Goal: Task Accomplishment & Management: Manage account settings

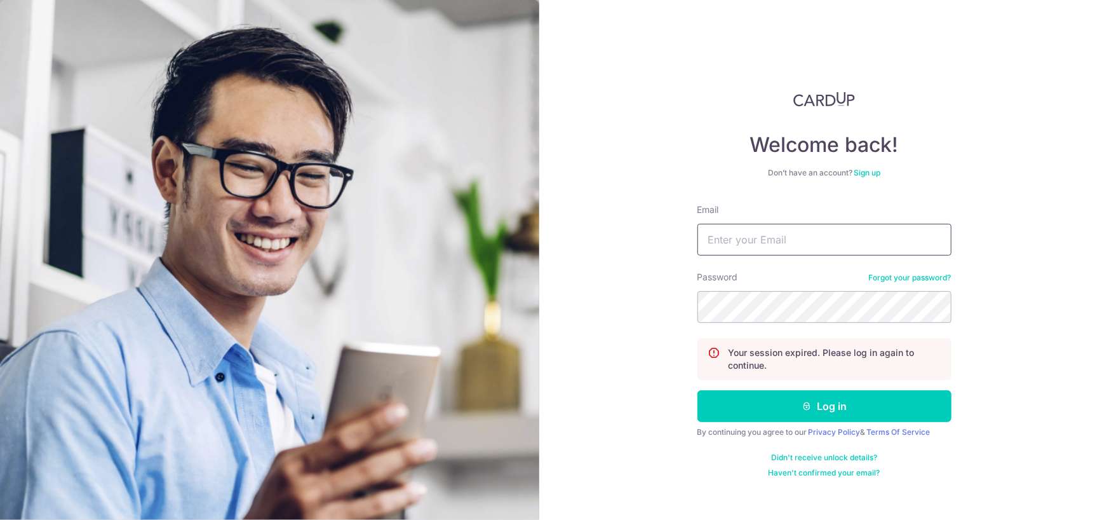
click at [813, 245] on input "Email" at bounding box center [825, 240] width 254 height 32
drag, startPoint x: 816, startPoint y: 215, endPoint x: 812, endPoint y: 224, distance: 10.3
click at [814, 217] on div "Email" at bounding box center [825, 229] width 254 height 52
click at [811, 238] on input "Email" at bounding box center [825, 240] width 254 height 32
type input "[EMAIL_ADDRESS][DOMAIN_NAME]"
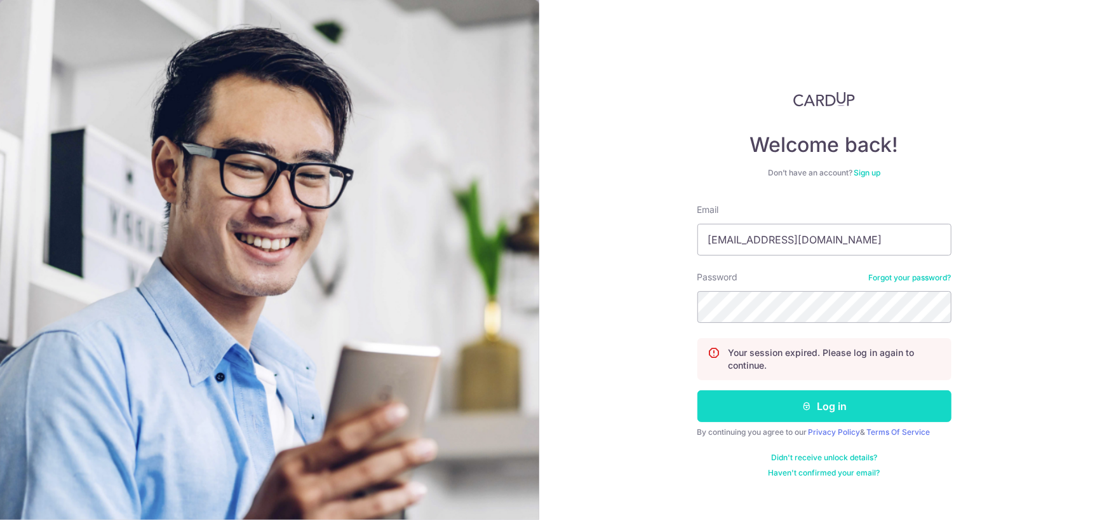
click at [802, 414] on button "Log in" at bounding box center [825, 406] width 254 height 32
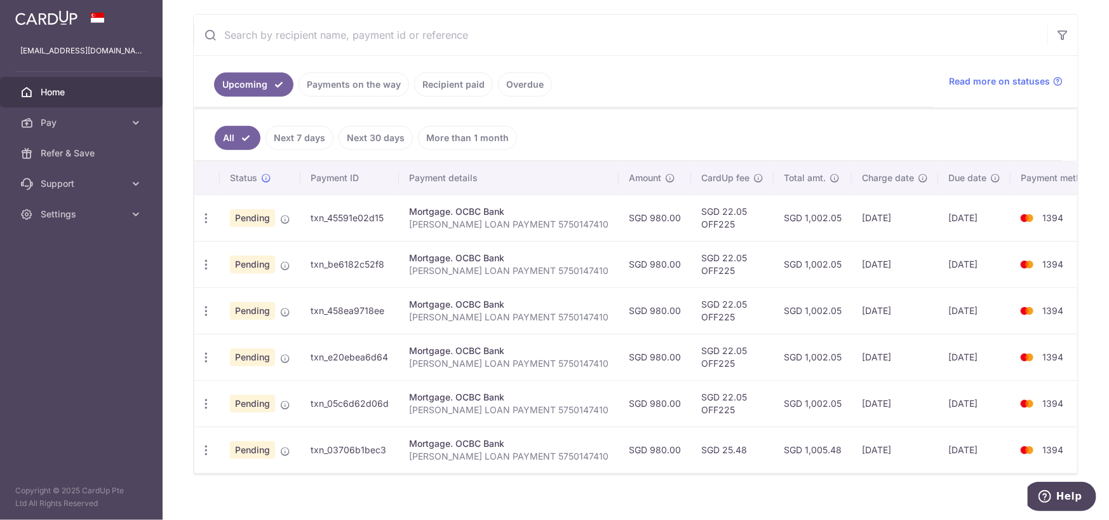
scroll to position [251, 0]
